Goal: Find contact information: Find contact information

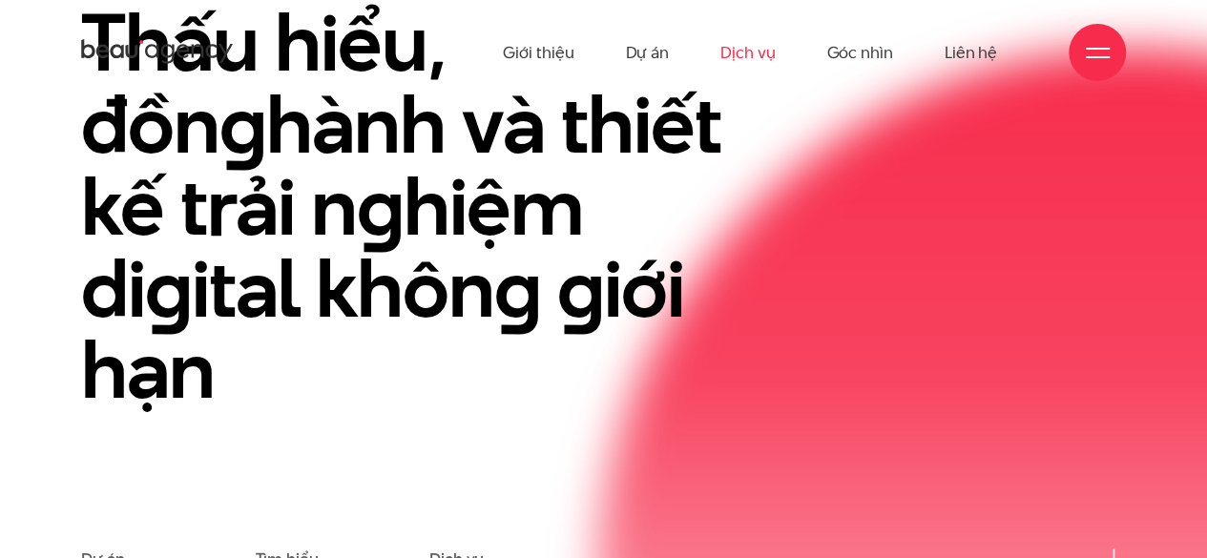
click at [755, 47] on link "Dịch vụ" at bounding box center [748, 52] width 54 height 105
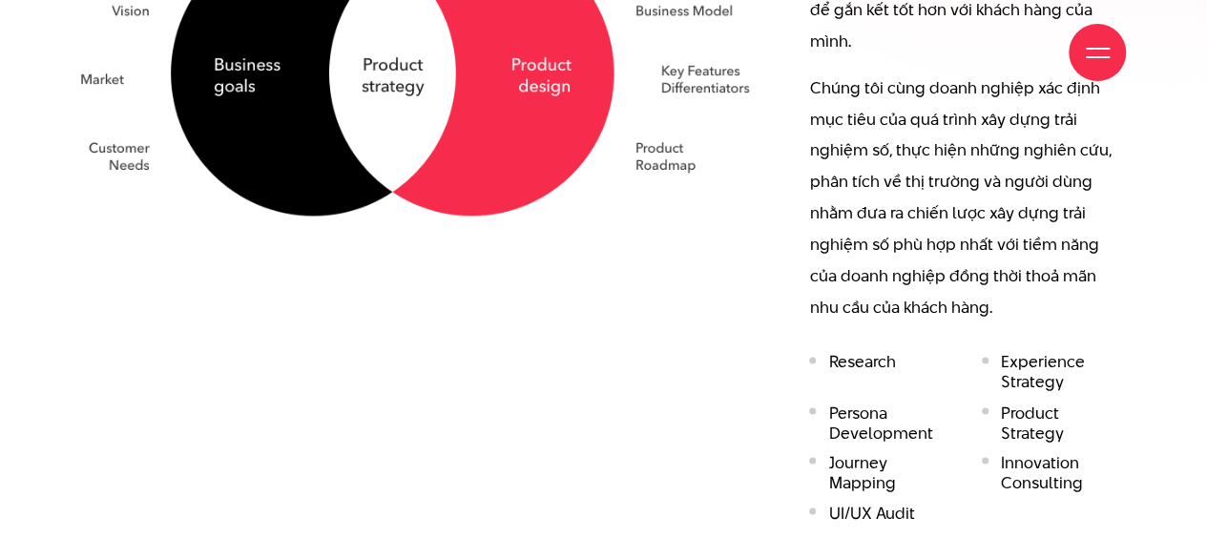
scroll to position [1406, 0]
click at [616, 268] on div "Xây dựn g chiến lược số" at bounding box center [421, 133] width 728 height 800
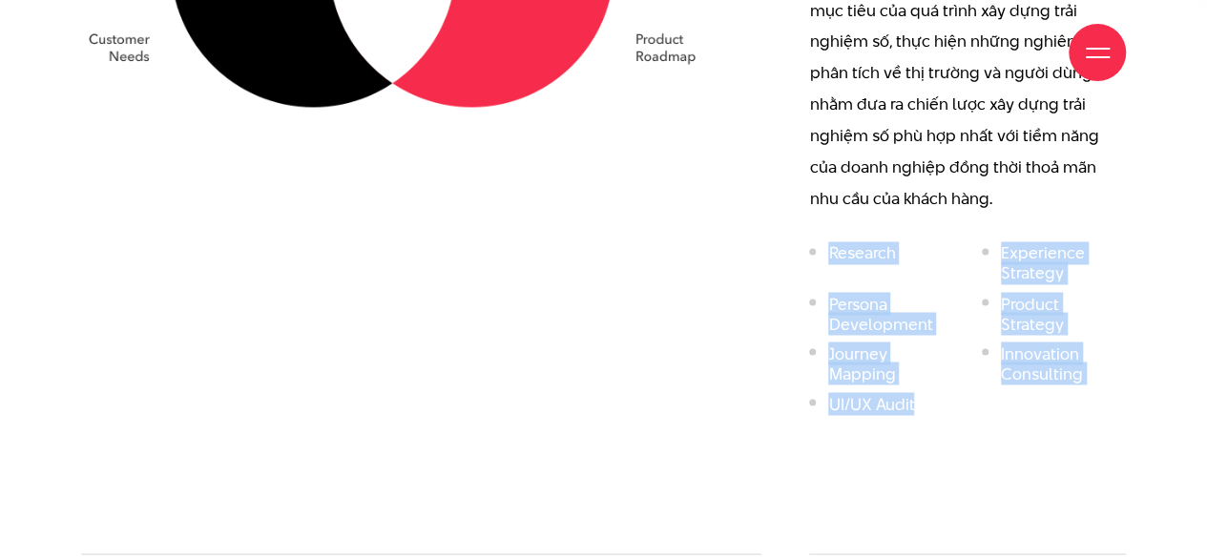
scroll to position [1519, 0]
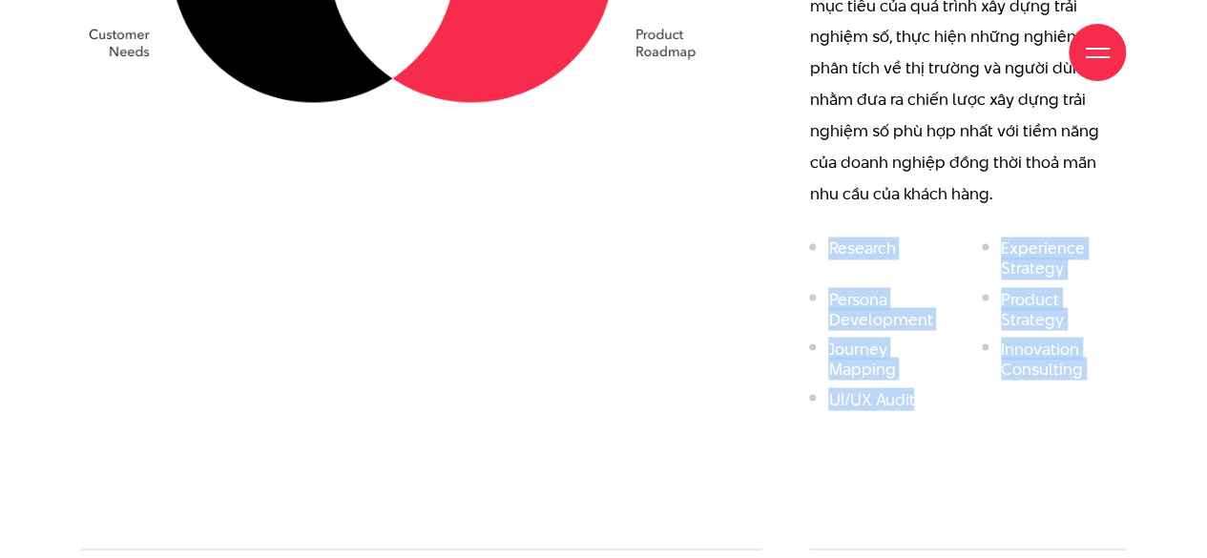
drag, startPoint x: 804, startPoint y: 346, endPoint x: 935, endPoint y: 408, distance: 145.2
click at [935, 408] on div "Dịch vụ 01/ Kỷ nguyên số đang đặt ra bài toán hoàn toàn mới trong tiến trình ph…" at bounding box center [968, 20] width 365 height 800
copy ul "Research Experience Strategy Persona Development Product Strategy Journey Mappi…"
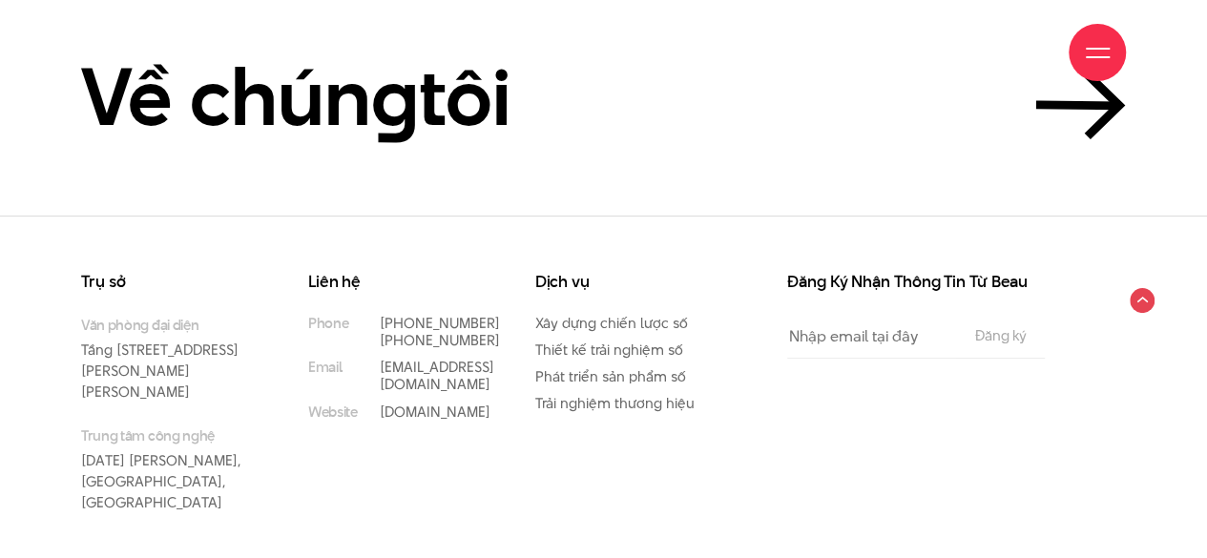
scroll to position [5492, 0]
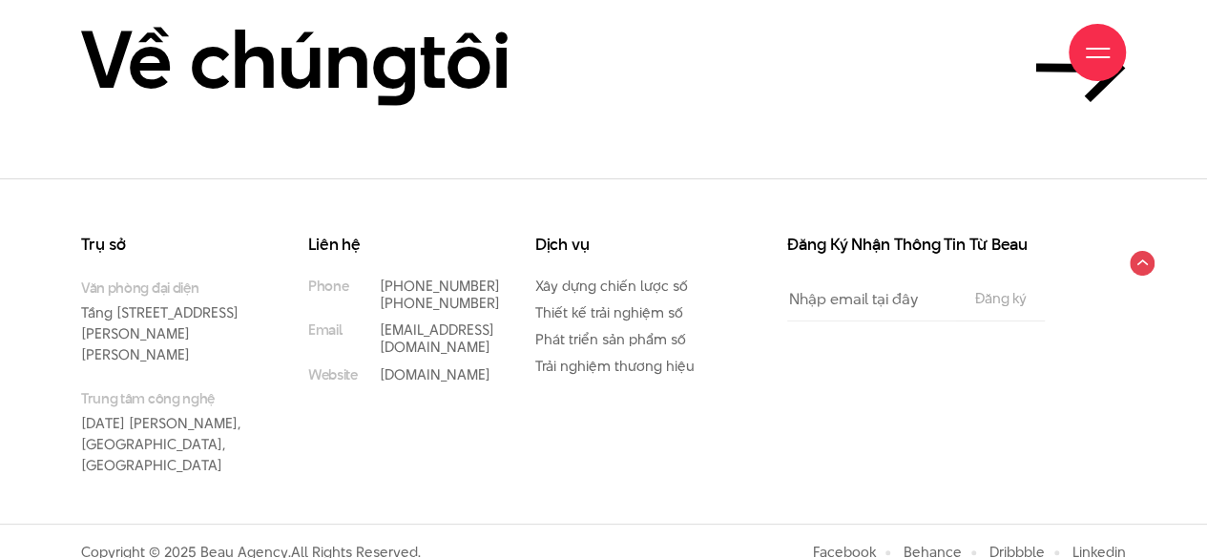
drag, startPoint x: 81, startPoint y: 309, endPoint x: 167, endPoint y: 357, distance: 98.3
click at [168, 358] on p "Văn phòng đại diện Tầng 5, 33 Giang Văn Minh, Kim Mã, Ba Đình, Hà Nội" at bounding box center [166, 321] width 170 height 87
copy p "Tầng [STREET_ADDRESS][PERSON_NAME][PERSON_NAME]"
drag, startPoint x: 369, startPoint y: 361, endPoint x: 486, endPoint y: 373, distance: 117.1
click at [485, 373] on div "Liên hệ Phone (+84) 97 531 9889 (+84) 86 929 1771 Email info@beau.vn Website be…" at bounding box center [407, 310] width 199 height 146
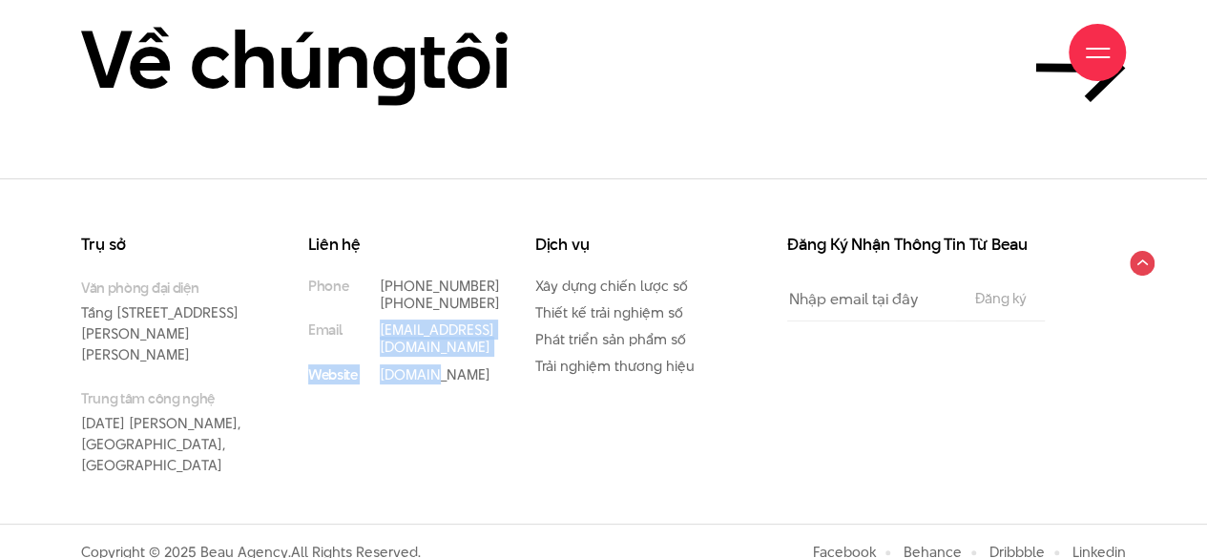
click at [489, 373] on div "Liên hệ Phone (+84) 97 531 9889 (+84) 86 929 1771 Email info@beau.vn Website be…" at bounding box center [407, 310] width 199 height 146
click at [492, 377] on div "Liên hệ Phone (+84) 97 531 9889 (+84) 86 929 1771 Email info@beau.vn Website be…" at bounding box center [407, 310] width 199 height 146
drag, startPoint x: 370, startPoint y: 367, endPoint x: 481, endPoint y: 360, distance: 111.0
click at [481, 360] on div "Liên hệ Phone (+84) 97 531 9889 (+84) 86 929 1771 Email info@beau.vn Website be…" at bounding box center [407, 310] width 199 height 146
copy link "[EMAIL_ADDRESS][DOMAIN_NAME]"
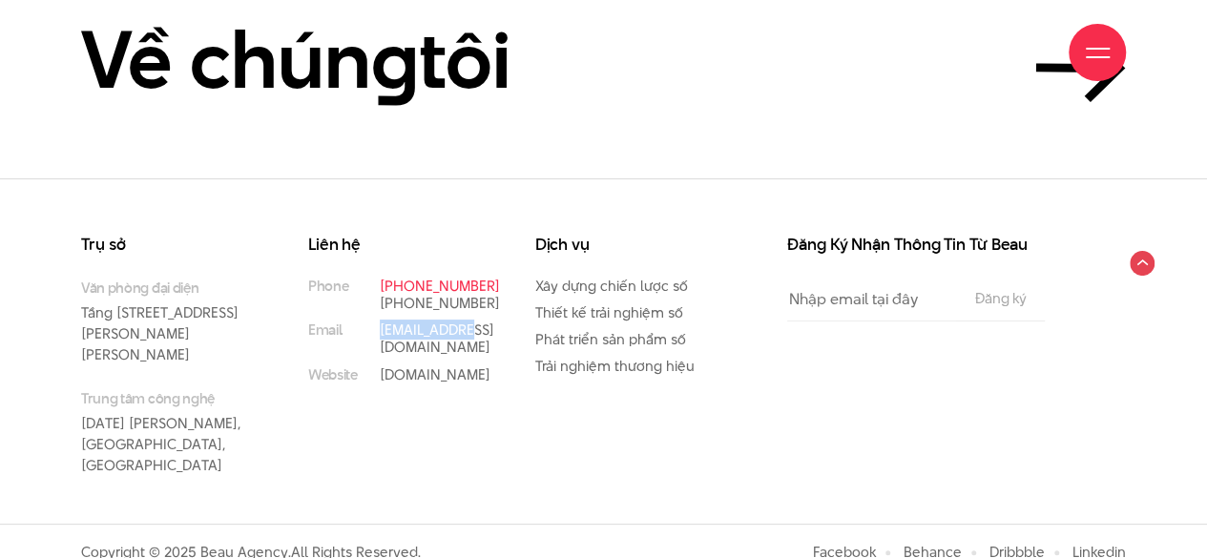
drag, startPoint x: 438, startPoint y: 297, endPoint x: 418, endPoint y: 279, distance: 27.0
click at [418, 279] on p "[PHONE_NUMBER]" at bounding box center [429, 286] width 98 height 17
copy link "97 531 9889"
